Goal: Information Seeking & Learning: Check status

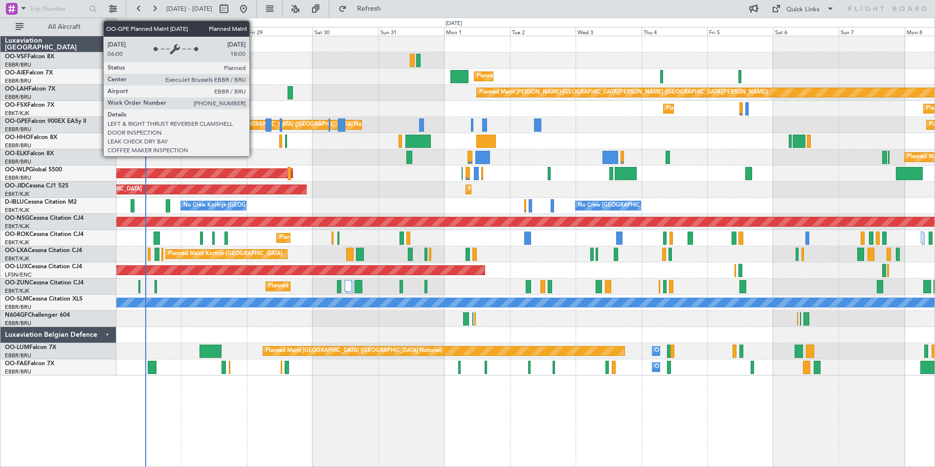
click at [254, 125] on div "Planned Maint [GEOGRAPHIC_DATA] ([GEOGRAPHIC_DATA] National)" at bounding box center [288, 124] width 177 height 15
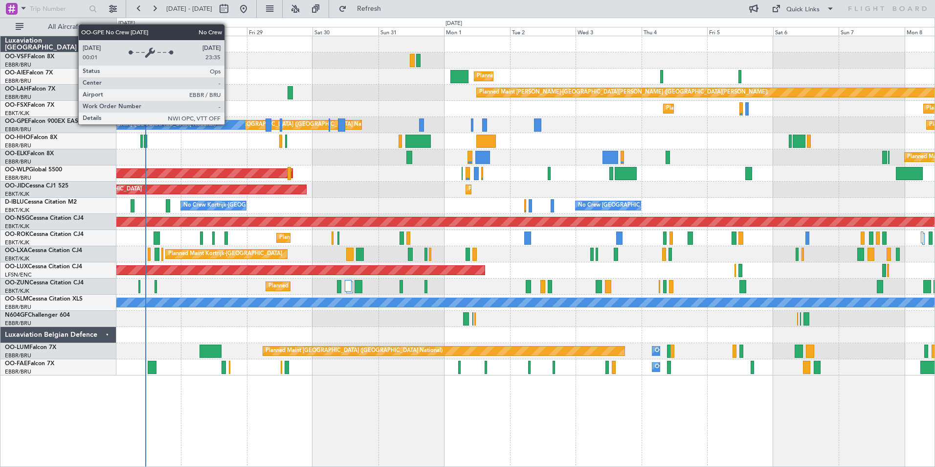
click at [229, 124] on div "No Crew [GEOGRAPHIC_DATA] ([GEOGRAPHIC_DATA] National)" at bounding box center [147, 124] width 196 height 9
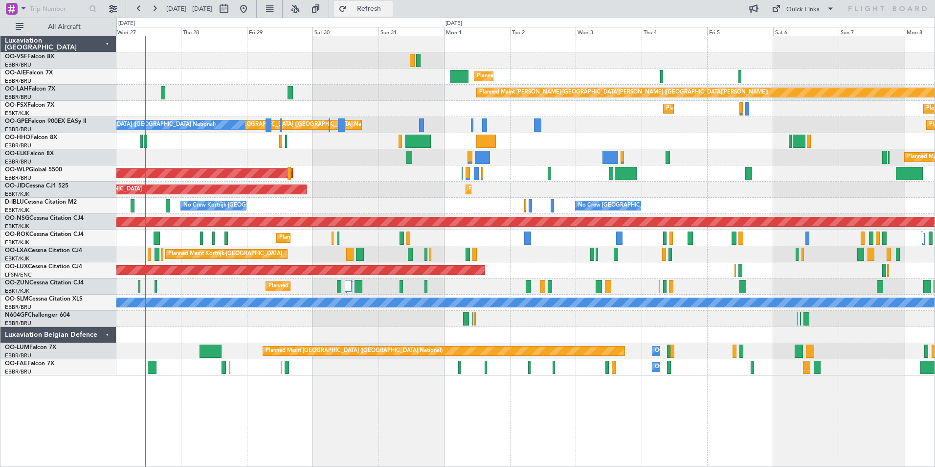
click at [390, 5] on span "Refresh" at bounding box center [369, 8] width 41 height 7
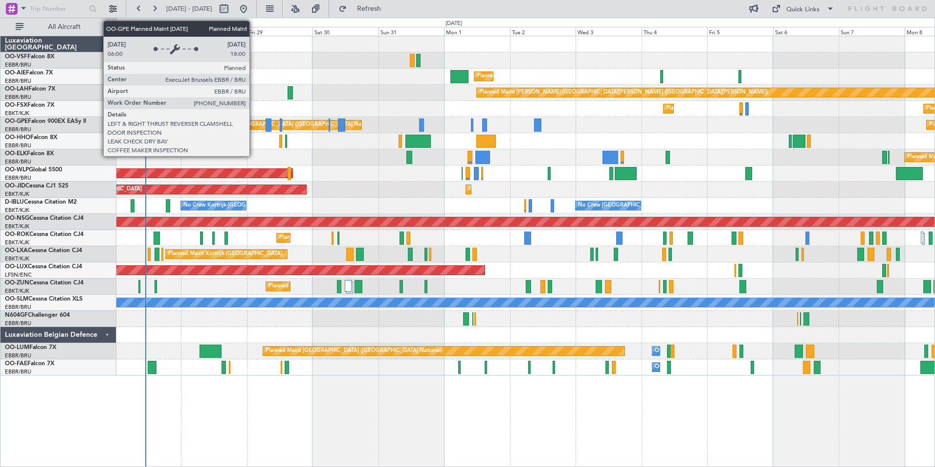
click at [254, 125] on div "Planned Maint [GEOGRAPHIC_DATA] ([GEOGRAPHIC_DATA] National)" at bounding box center [288, 124] width 177 height 15
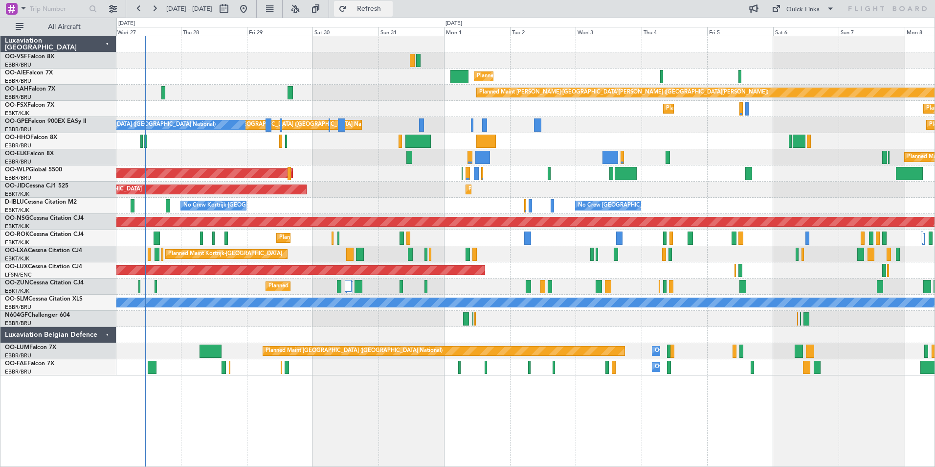
click at [390, 10] on span "Refresh" at bounding box center [369, 8] width 41 height 7
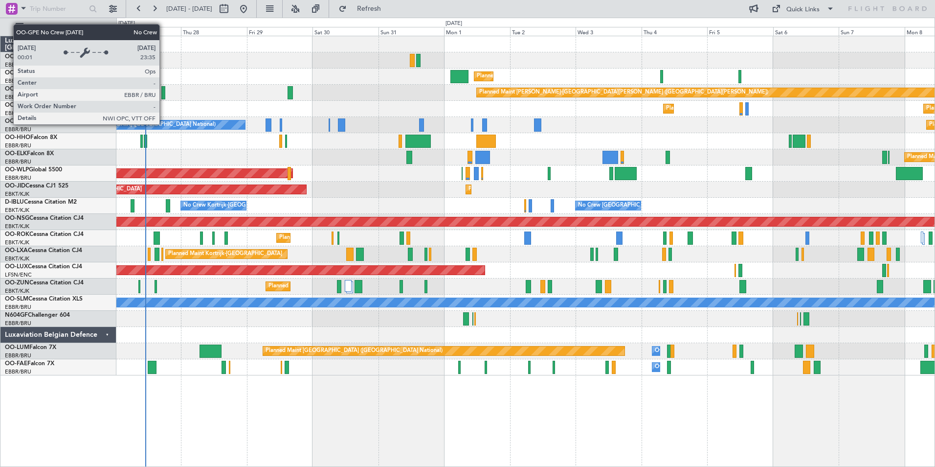
click at [164, 124] on div "No Crew [GEOGRAPHIC_DATA] ([GEOGRAPHIC_DATA] National)" at bounding box center [147, 124] width 196 height 9
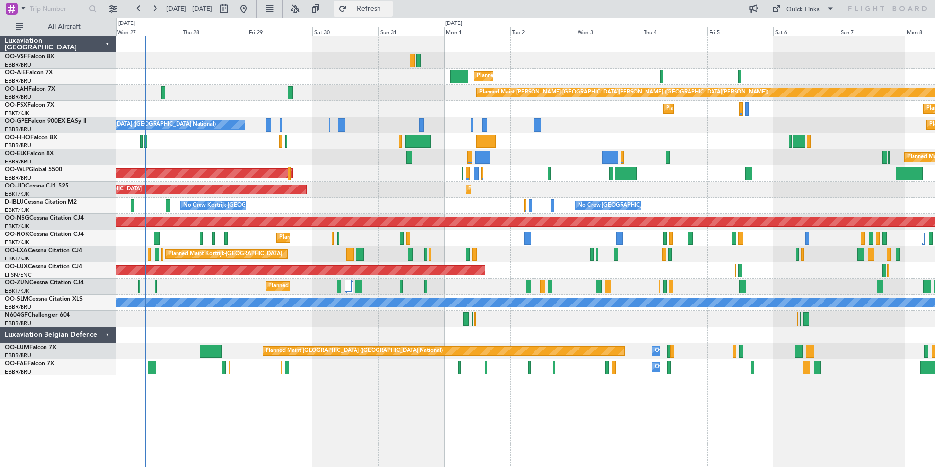
click at [390, 10] on span "Refresh" at bounding box center [369, 8] width 41 height 7
click at [11, 70] on span "OO-AIE" at bounding box center [15, 73] width 21 height 6
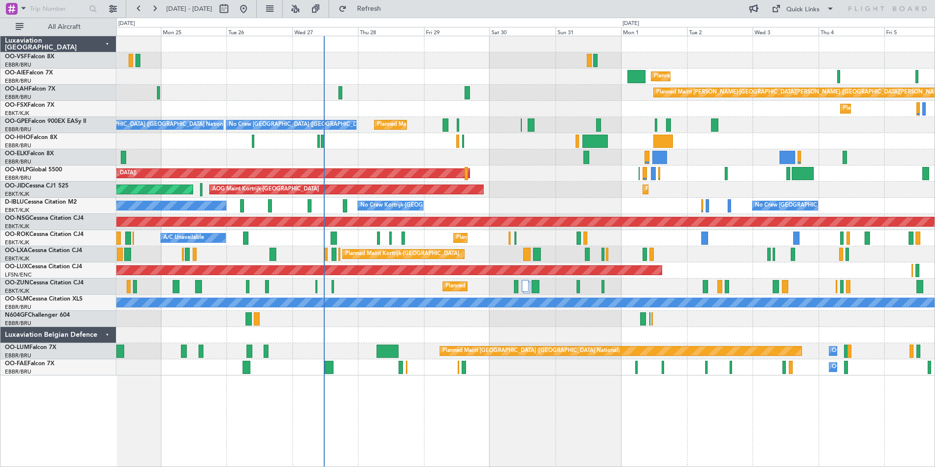
click at [354, 382] on div "Planned Maint [GEOGRAPHIC_DATA] ([GEOGRAPHIC_DATA]) Planned [GEOGRAPHIC_DATA][P…" at bounding box center [525, 251] width 819 height 431
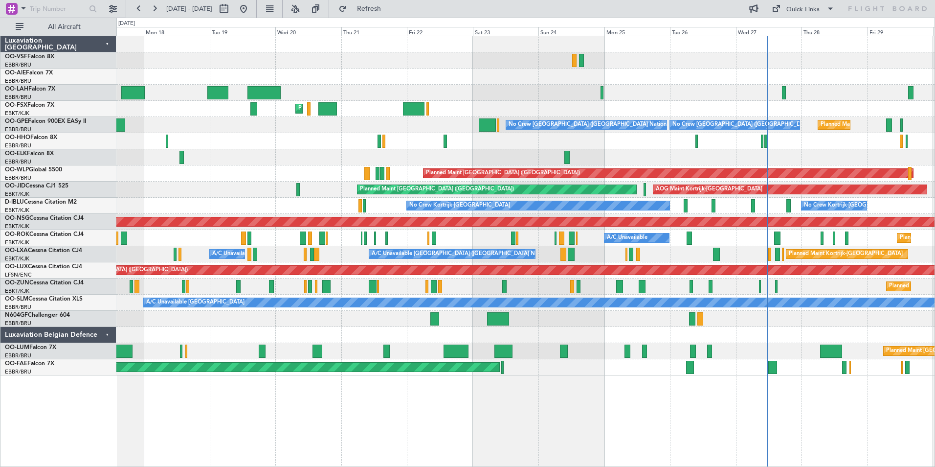
click at [645, 393] on div "Planned Maint [GEOGRAPHIC_DATA] ([GEOGRAPHIC_DATA]) Planned [GEOGRAPHIC_DATA][P…" at bounding box center [525, 251] width 819 height 431
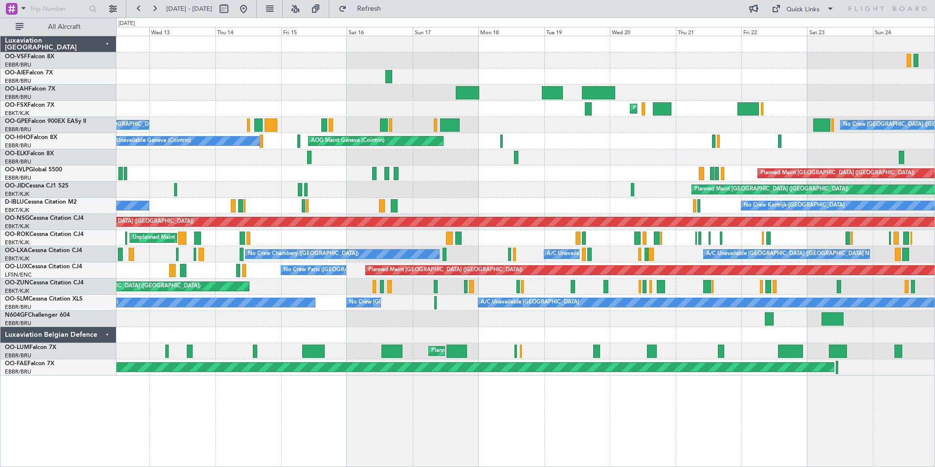
click at [649, 431] on div "Planned Maint Kortrijk-[GEOGRAPHIC_DATA] No Crew [GEOGRAPHIC_DATA] (Brussels Na…" at bounding box center [525, 251] width 819 height 431
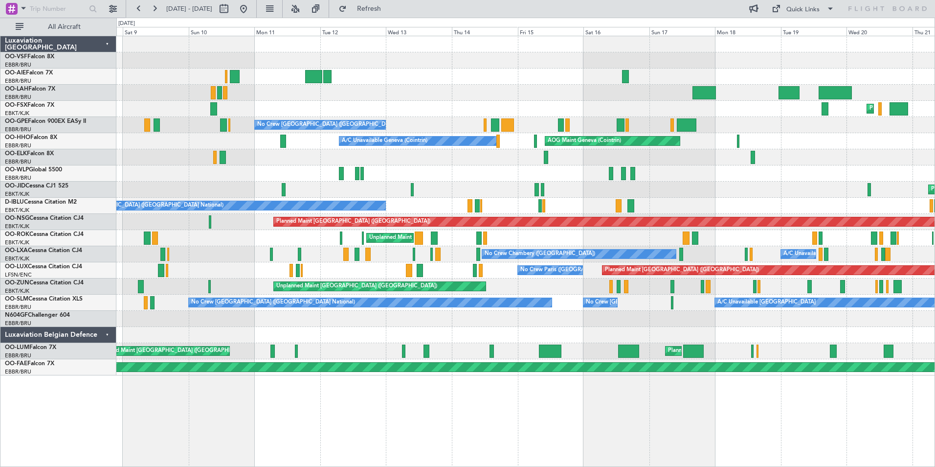
click at [473, 411] on div "Planned Maint Kortrijk-[GEOGRAPHIC_DATA] No Crew [GEOGRAPHIC_DATA] (Brussels Na…" at bounding box center [525, 251] width 819 height 431
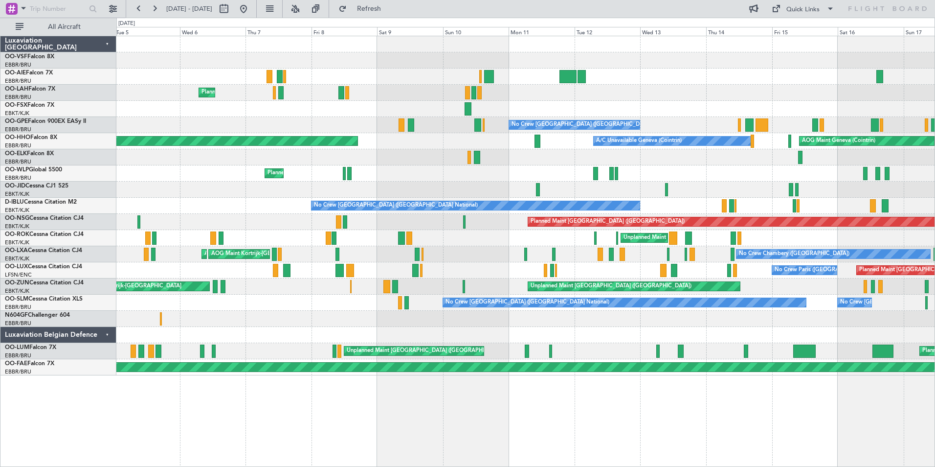
click at [746, 410] on div "Planned Maint [GEOGRAPHIC_DATA] ([GEOGRAPHIC_DATA] National) Planned Maint [GEO…" at bounding box center [525, 251] width 819 height 431
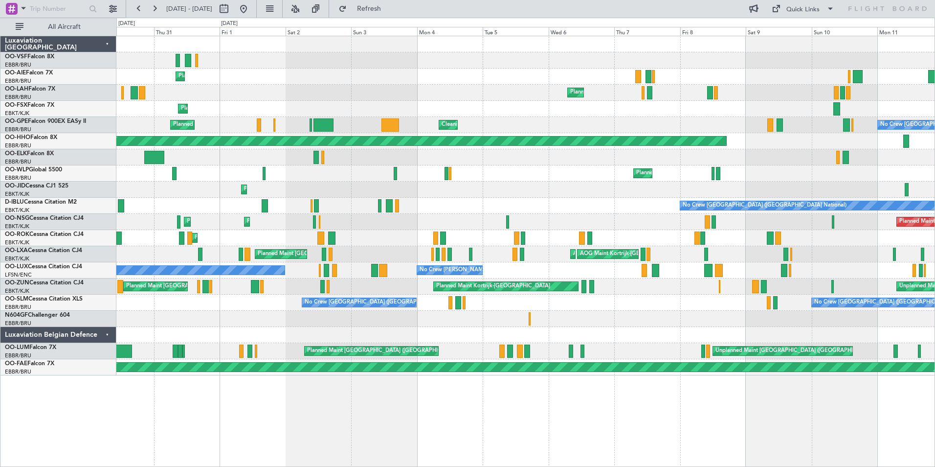
click at [667, 411] on div "Planned Maint [GEOGRAPHIC_DATA] ([GEOGRAPHIC_DATA] National) Planned Maint [GEO…" at bounding box center [525, 251] width 819 height 431
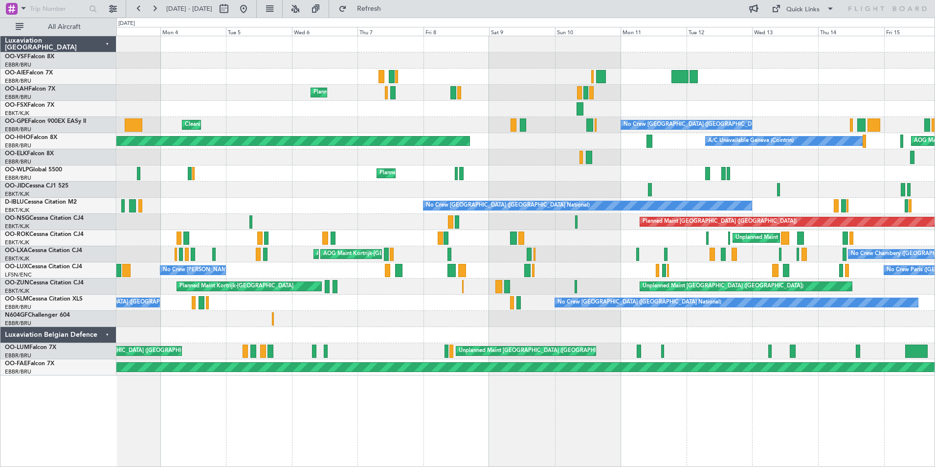
click at [392, 405] on div "Planned Maint [GEOGRAPHIC_DATA] ([GEOGRAPHIC_DATA] National) Planned Maint [GEO…" at bounding box center [525, 251] width 819 height 431
click at [320, 402] on div "Planned Maint [GEOGRAPHIC_DATA] ([GEOGRAPHIC_DATA] National) Planned Maint [GEO…" at bounding box center [525, 251] width 819 height 431
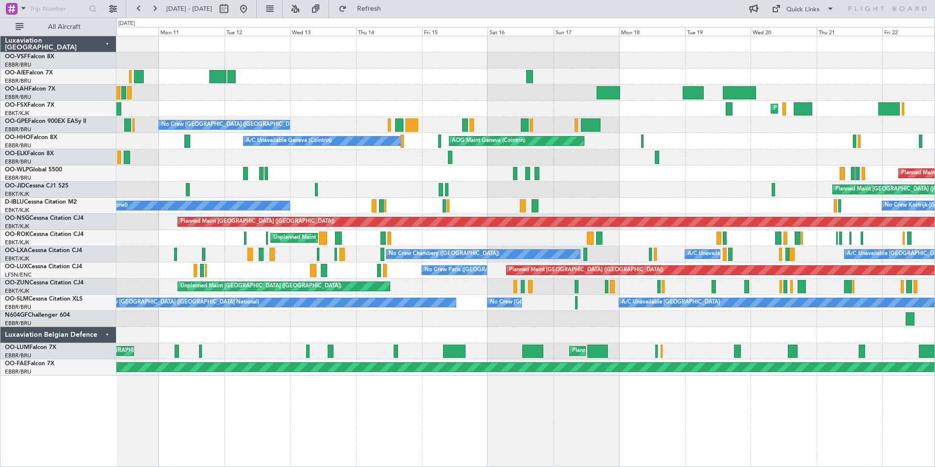
click at [259, 408] on div "Planned Maint Kortrijk-[GEOGRAPHIC_DATA] No Crew [GEOGRAPHIC_DATA] (Brussels Na…" at bounding box center [525, 251] width 819 height 431
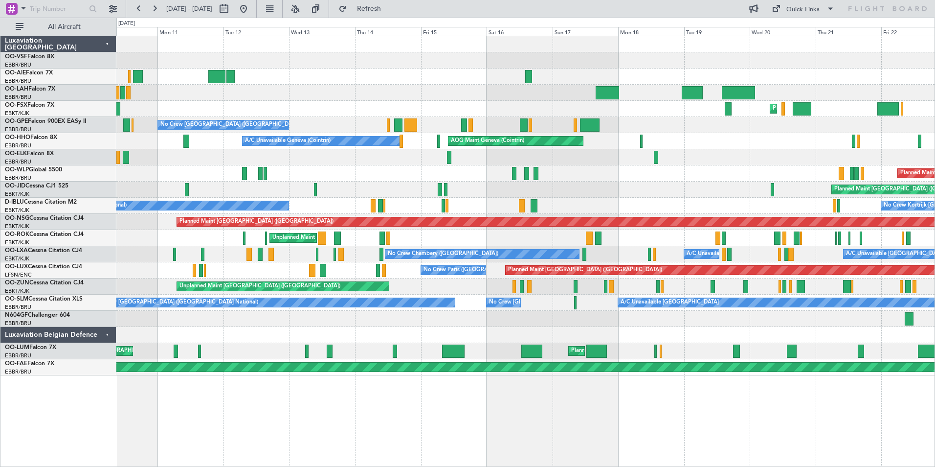
click at [324, 417] on div "Planned Maint Kortrijk-[GEOGRAPHIC_DATA] No Crew [GEOGRAPHIC_DATA] (Brussels Na…" at bounding box center [525, 251] width 819 height 431
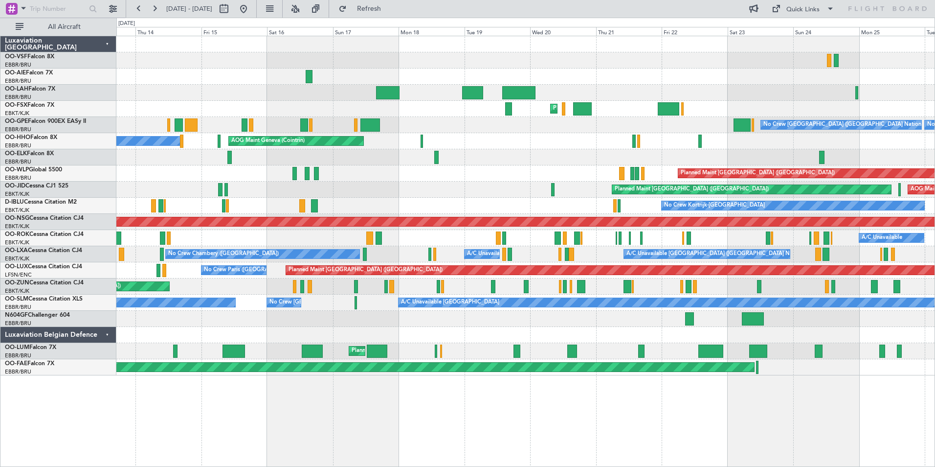
click at [282, 402] on div "Planned Maint Kortrijk-[GEOGRAPHIC_DATA] No Crew [GEOGRAPHIC_DATA] (Brussels Na…" at bounding box center [525, 251] width 819 height 431
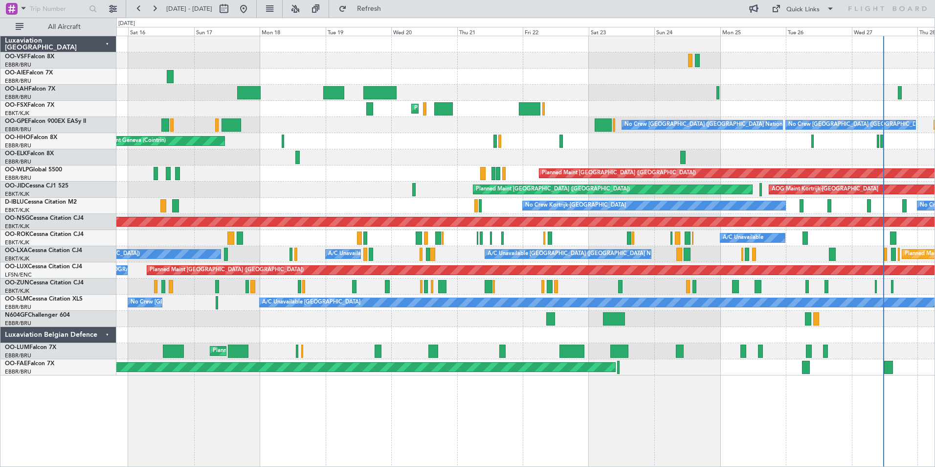
click at [262, 401] on div "Planned Maint Kortrijk-[GEOGRAPHIC_DATA] No Crew [GEOGRAPHIC_DATA] (Brussels Na…" at bounding box center [525, 251] width 819 height 431
click at [254, 397] on div "Planned Maint Kortrijk-[GEOGRAPHIC_DATA] No Crew [GEOGRAPHIC_DATA] (Brussels Na…" at bounding box center [525, 251] width 819 height 431
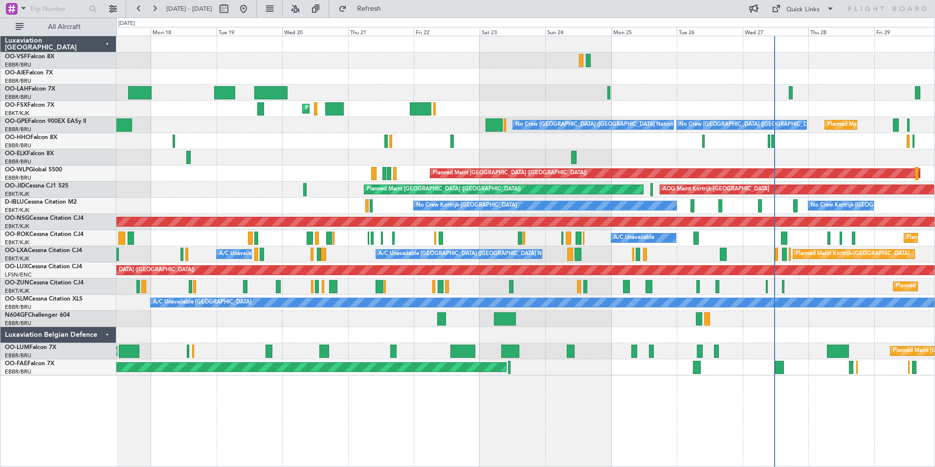
click at [320, 402] on div "Planned Maint [GEOGRAPHIC_DATA] ([GEOGRAPHIC_DATA]) Planned [GEOGRAPHIC_DATA][P…" at bounding box center [525, 251] width 819 height 431
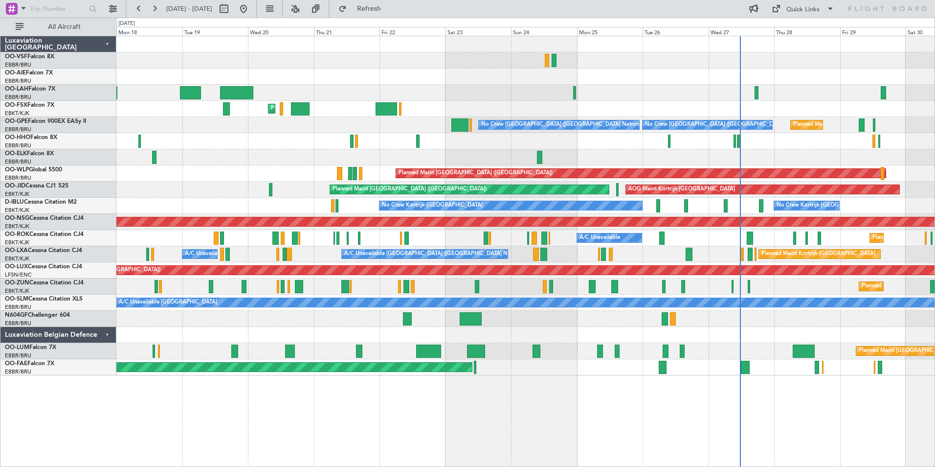
click at [312, 402] on div "Planned Maint [GEOGRAPHIC_DATA] ([GEOGRAPHIC_DATA]) Planned [GEOGRAPHIC_DATA][P…" at bounding box center [525, 251] width 819 height 431
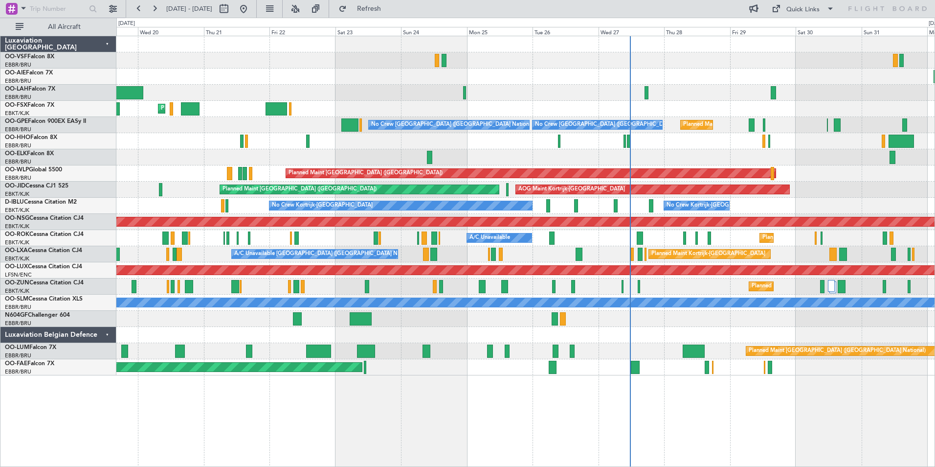
click at [328, 412] on div "Planned Maint [GEOGRAPHIC_DATA] ([GEOGRAPHIC_DATA]) Planned [GEOGRAPHIC_DATA][P…" at bounding box center [525, 251] width 819 height 431
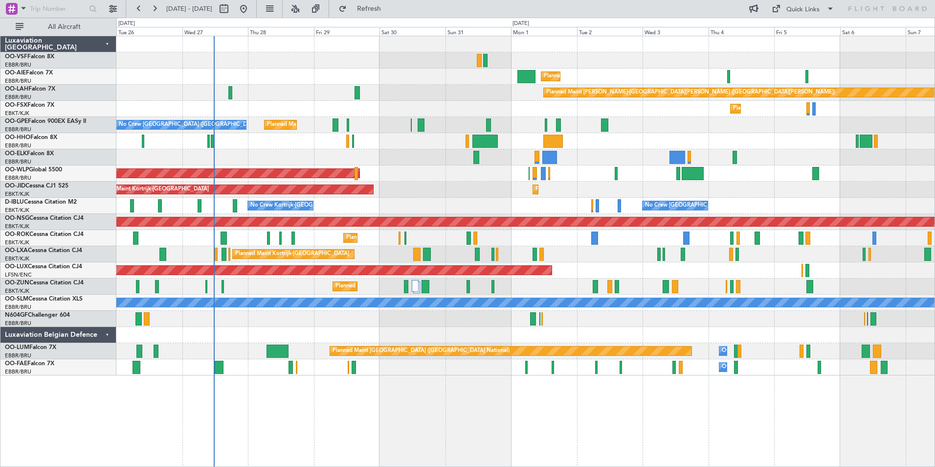
click at [77, 405] on div "Planned Maint [GEOGRAPHIC_DATA] ([GEOGRAPHIC_DATA]) Planned [GEOGRAPHIC_DATA][P…" at bounding box center [467, 242] width 935 height 449
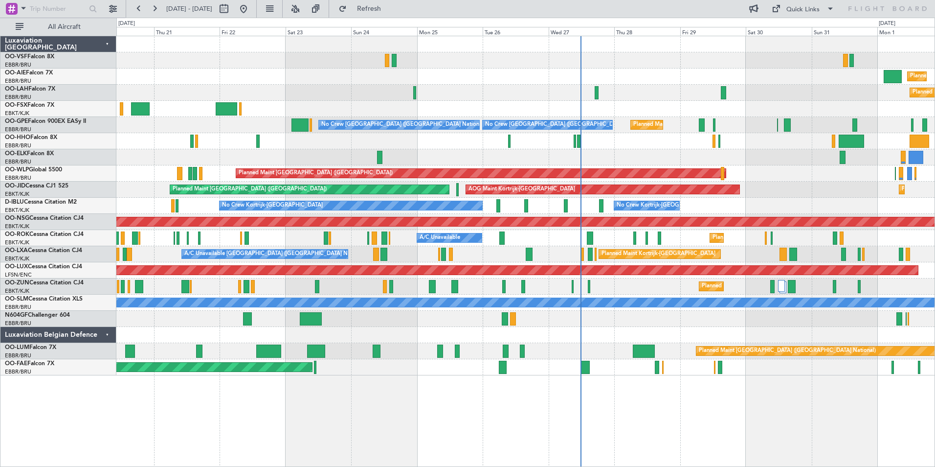
click at [636, 405] on div "Planned Maint [GEOGRAPHIC_DATA] ([GEOGRAPHIC_DATA]) Planned [GEOGRAPHIC_DATA][P…" at bounding box center [525, 251] width 819 height 431
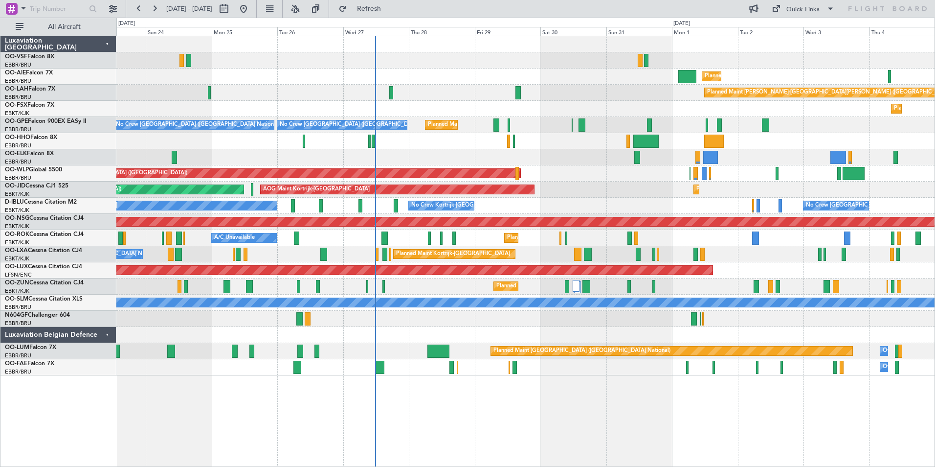
click at [612, 380] on div "Planned Maint [GEOGRAPHIC_DATA] ([GEOGRAPHIC_DATA]) Planned [GEOGRAPHIC_DATA][P…" at bounding box center [525, 251] width 819 height 431
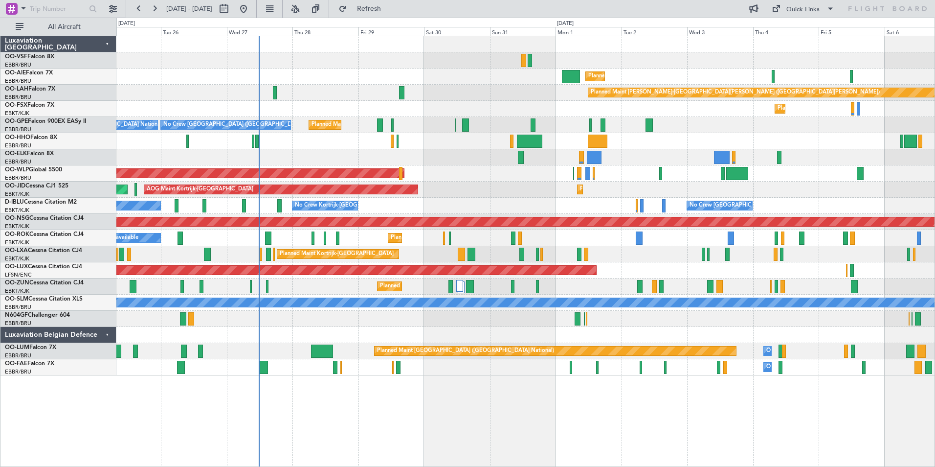
click at [742, 403] on div "Planned Maint [GEOGRAPHIC_DATA] ([GEOGRAPHIC_DATA]) Planned [GEOGRAPHIC_DATA][P…" at bounding box center [525, 251] width 819 height 431
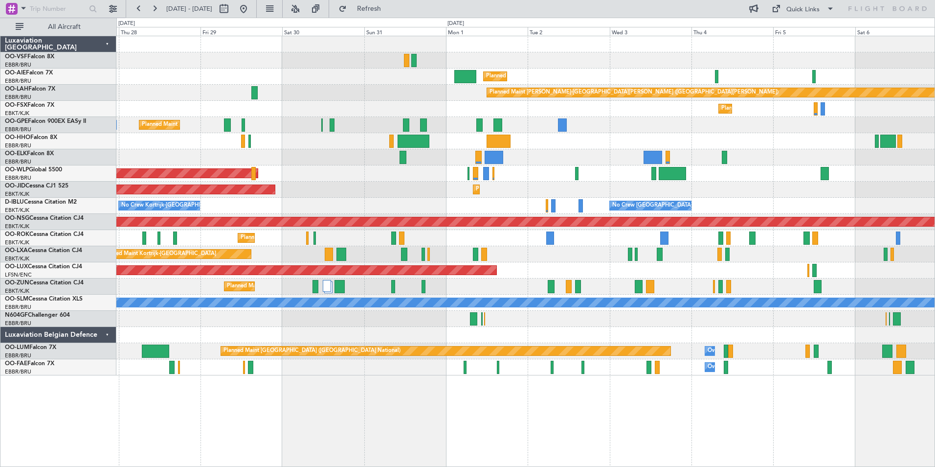
click at [388, 388] on div "Planned Maint [GEOGRAPHIC_DATA] ([GEOGRAPHIC_DATA]) Planned [GEOGRAPHIC_DATA][P…" at bounding box center [525, 251] width 819 height 431
